Goal: Find contact information: Obtain details needed to contact an individual or organization

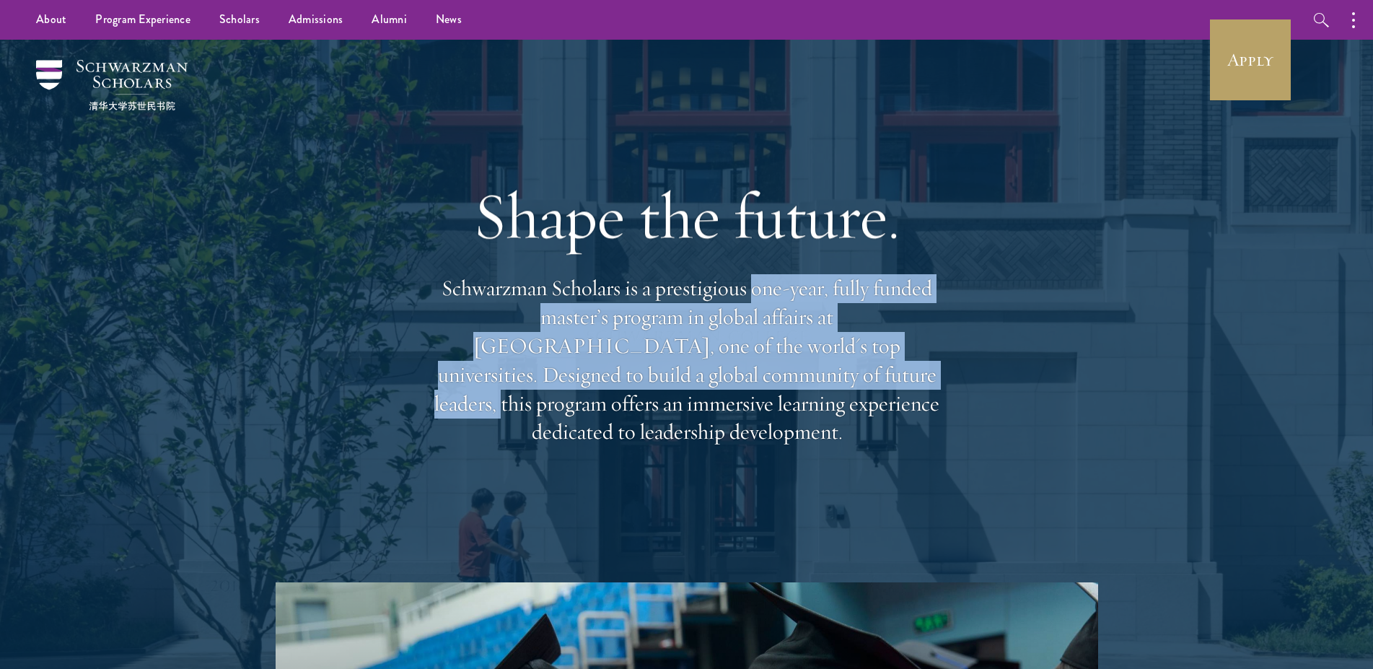
drag, startPoint x: 754, startPoint y: 307, endPoint x: 664, endPoint y: 391, distance: 123.5
click at [664, 391] on p "Schwarzman Scholars is a prestigious one-year, fully funded master’s program in…" at bounding box center [686, 360] width 519 height 172
copy p "one-year, fully funded master’s program in global affairs at [GEOGRAPHIC_DATA],…"
click at [713, 337] on p "Schwarzman Scholars is a prestigious one-year, fully funded master’s program in…" at bounding box center [686, 360] width 519 height 172
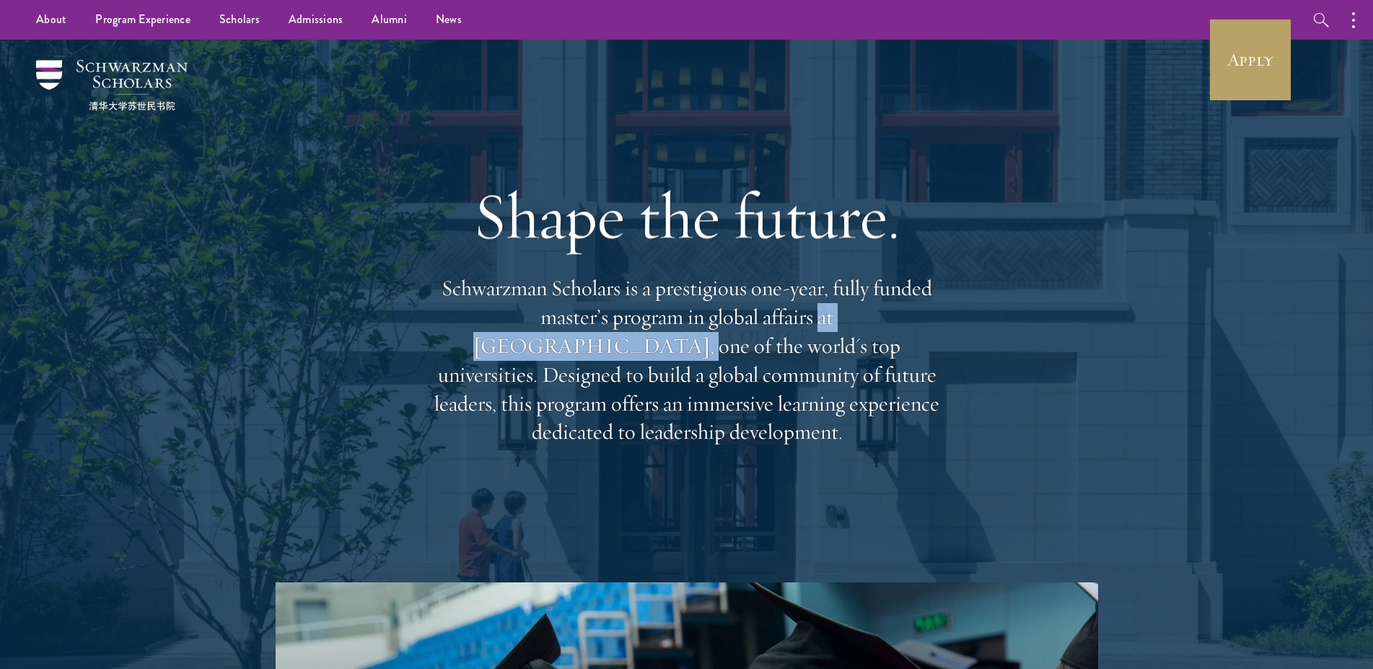
drag, startPoint x: 712, startPoint y: 336, endPoint x: 853, endPoint y: 338, distance: 140.7
click at [853, 338] on p "Schwarzman Scholars is a prestigious one-year, fully funded master’s program in…" at bounding box center [686, 360] width 519 height 172
copy p "at [GEOGRAPHIC_DATA]"
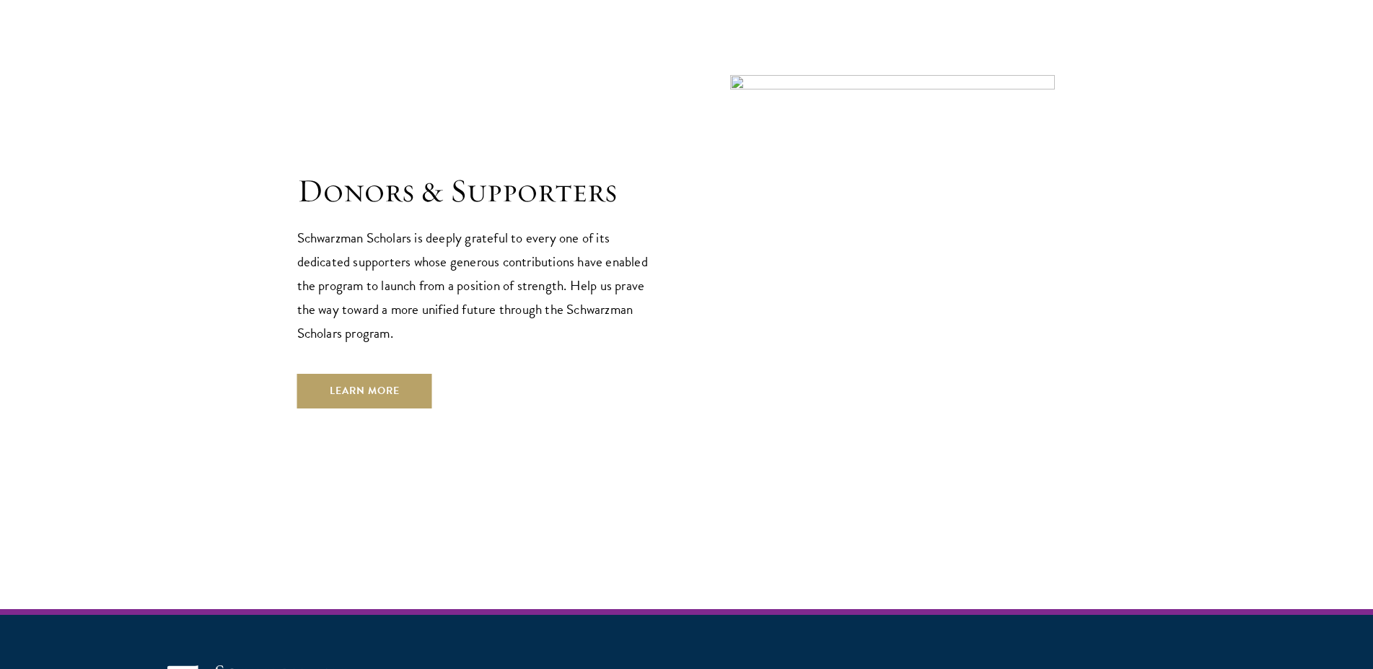
scroll to position [4324, 0]
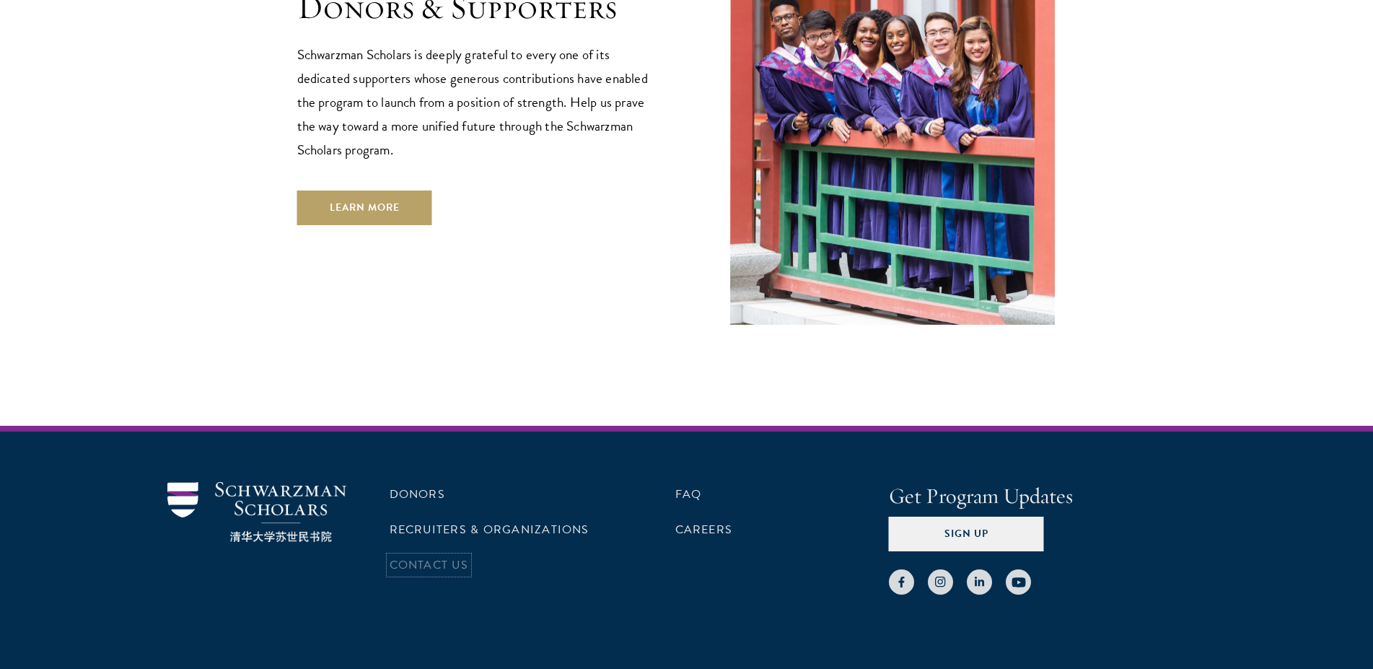
click at [422, 556] on link "Contact Us" at bounding box center [429, 564] width 79 height 17
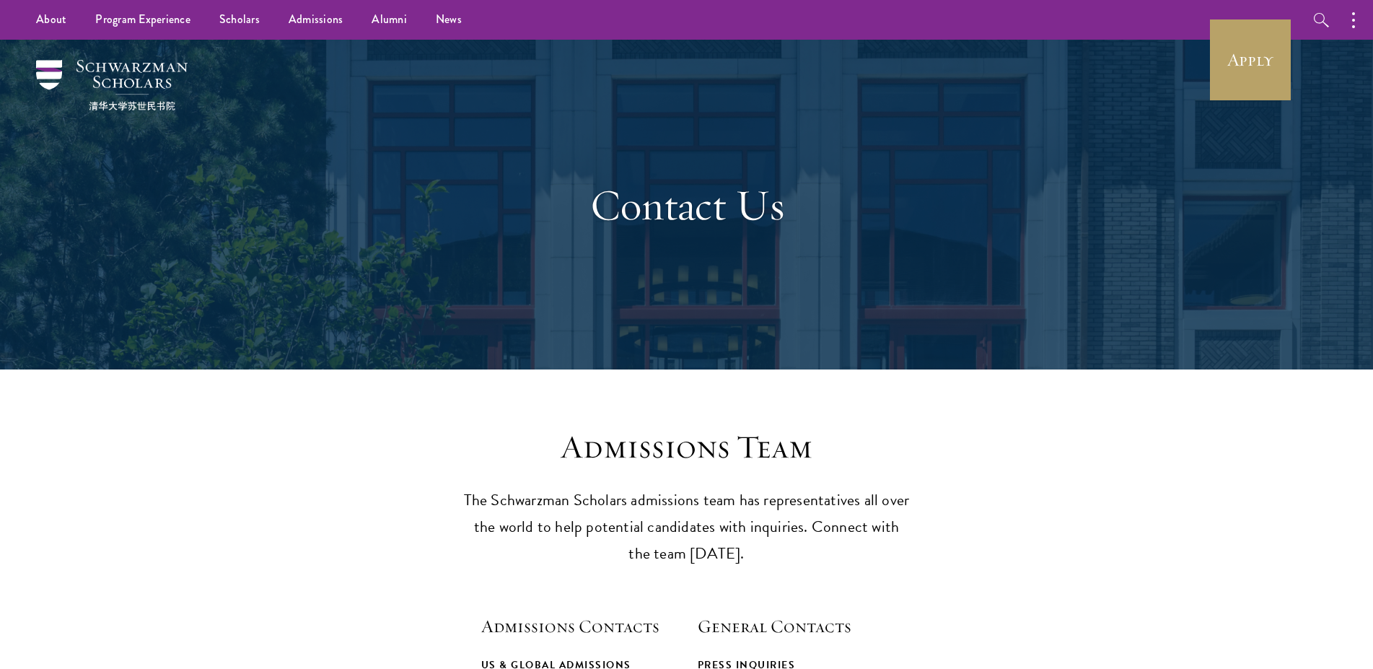
drag, startPoint x: 1044, startPoint y: 392, endPoint x: 861, endPoint y: 58, distance: 381.0
